Goal: Transaction & Acquisition: Purchase product/service

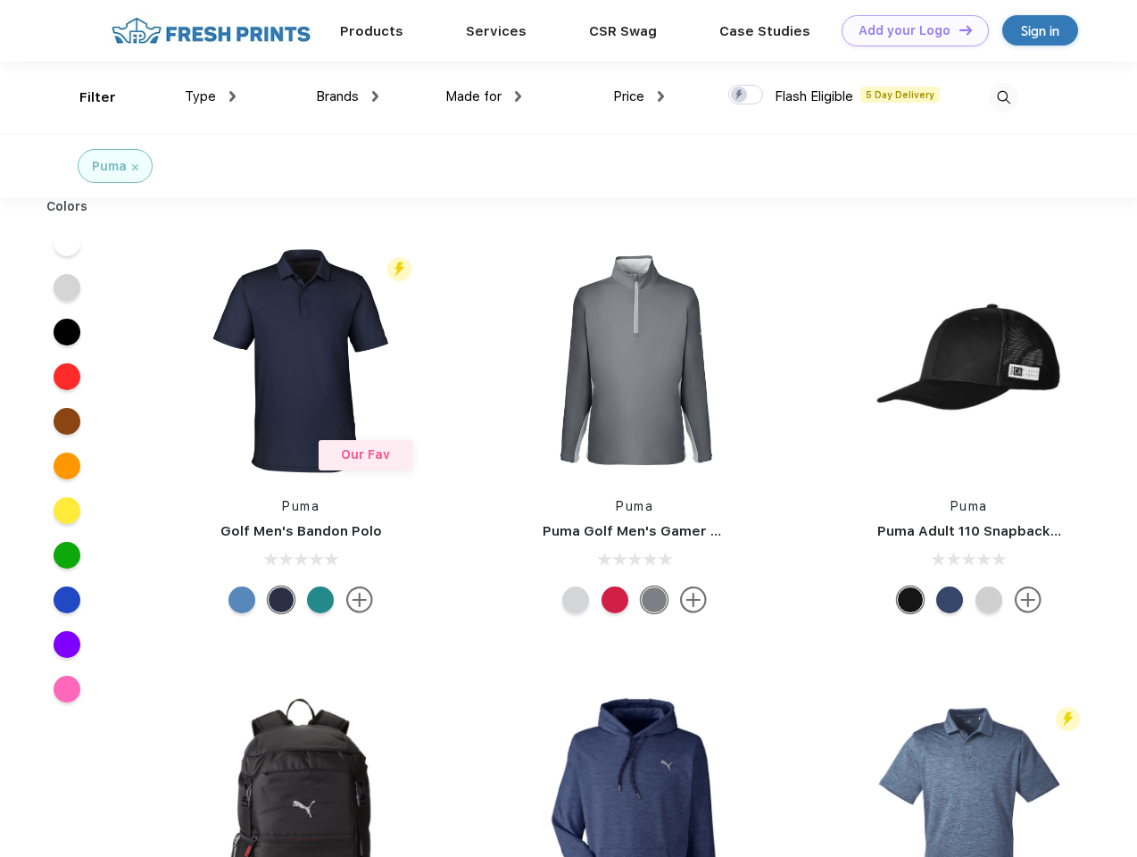
click at [909, 30] on link "Add your Logo Design Tool" at bounding box center [915, 30] width 147 height 31
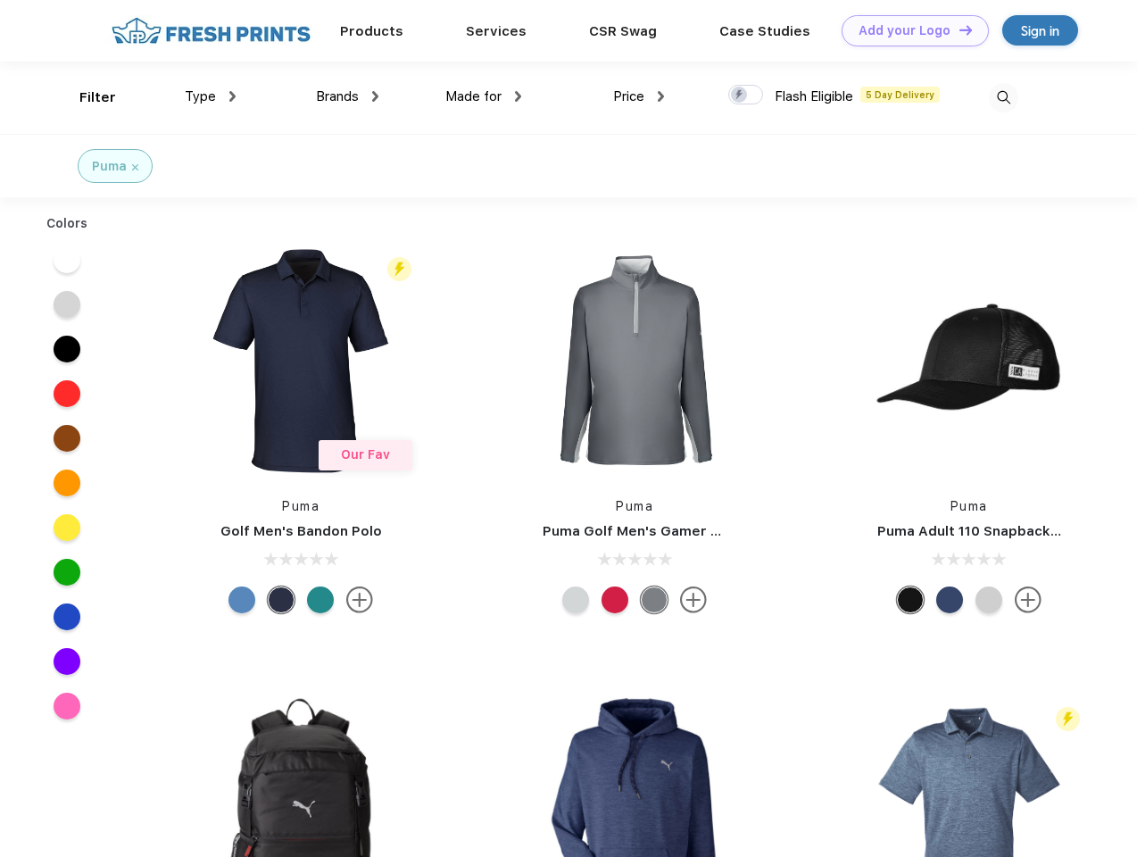
click at [0, 0] on div "Design Tool" at bounding box center [0, 0] width 0 height 0
click at [958, 29] on link "Add your Logo Design Tool" at bounding box center [915, 30] width 147 height 31
click at [86, 97] on div "Filter" at bounding box center [97, 97] width 37 height 21
click at [211, 96] on span "Type" at bounding box center [200, 96] width 31 height 16
click at [347, 96] on span "Brands" at bounding box center [337, 96] width 43 height 16
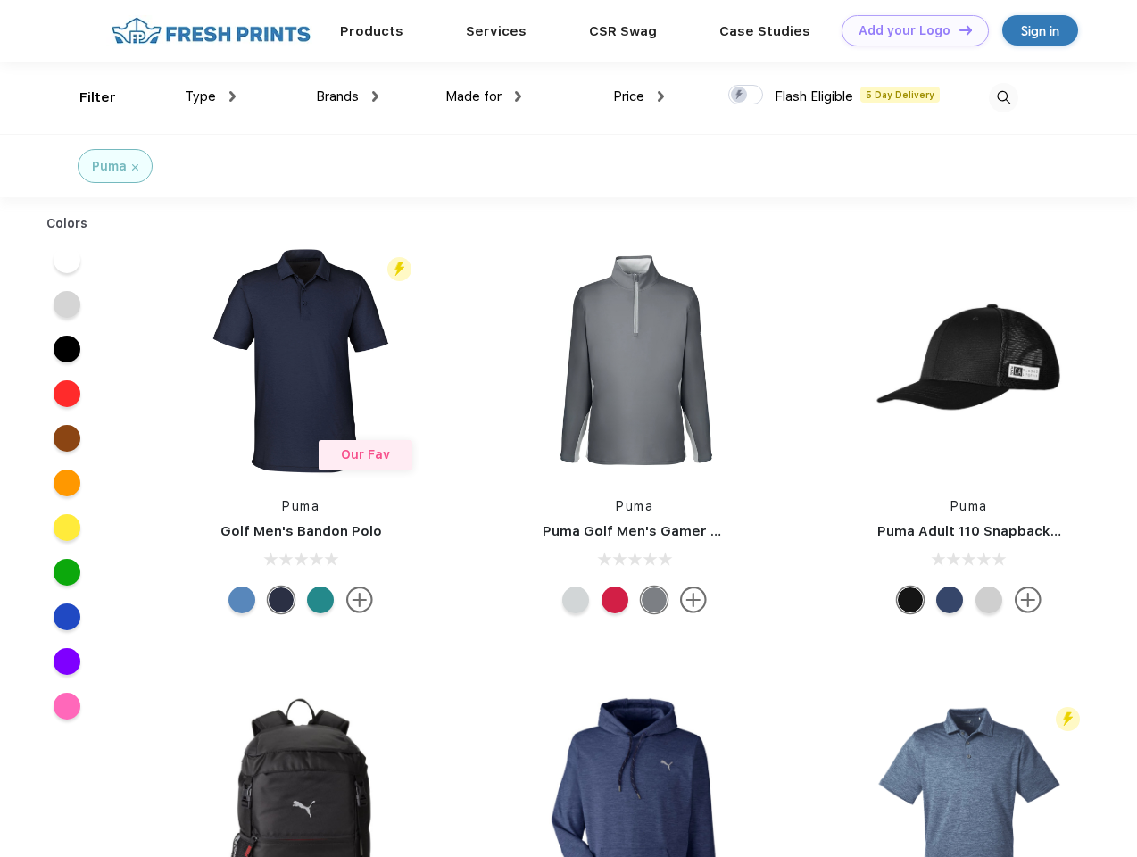
click at [484, 96] on span "Made for" at bounding box center [473, 96] width 56 height 16
click at [639, 96] on span "Price" at bounding box center [628, 96] width 31 height 16
click at [746, 96] on div at bounding box center [745, 95] width 35 height 20
click at [740, 96] on input "checkbox" at bounding box center [734, 90] width 12 height 12
click at [1003, 97] on img at bounding box center [1003, 97] width 29 height 29
